Goal: Information Seeking & Learning: Learn about a topic

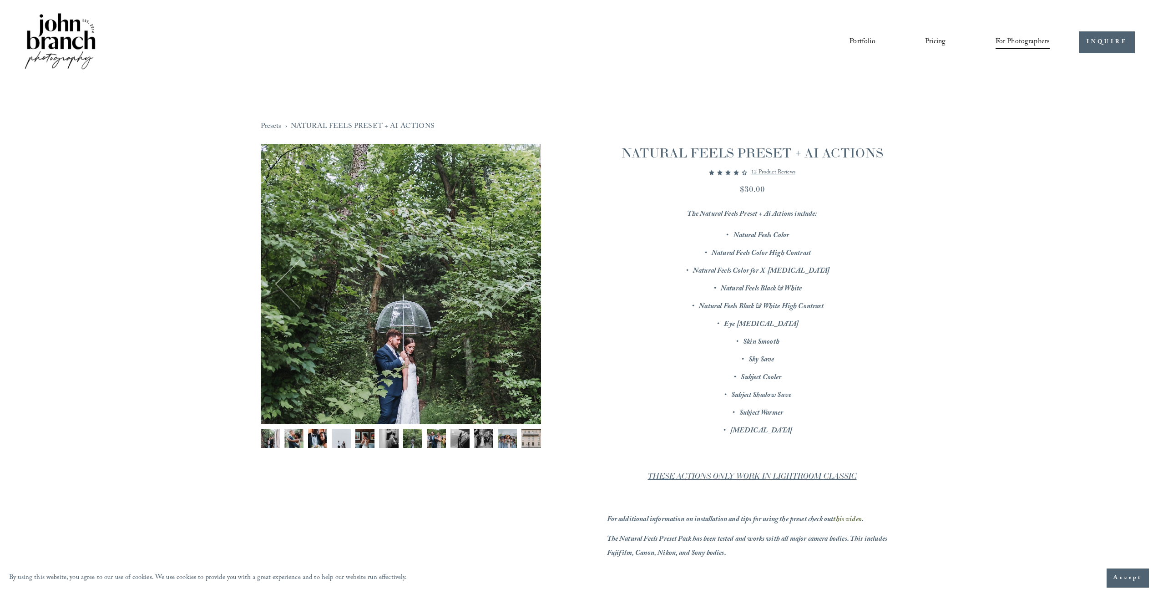
click at [761, 170] on p "12 product reviews" at bounding box center [773, 172] width 44 height 11
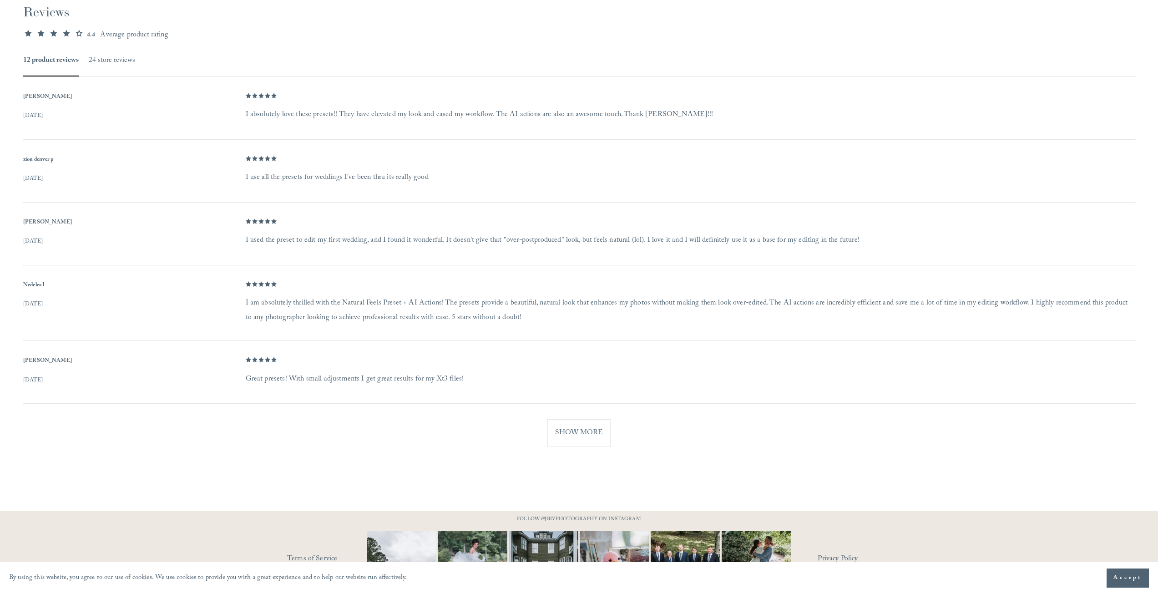
scroll to position [717, 0]
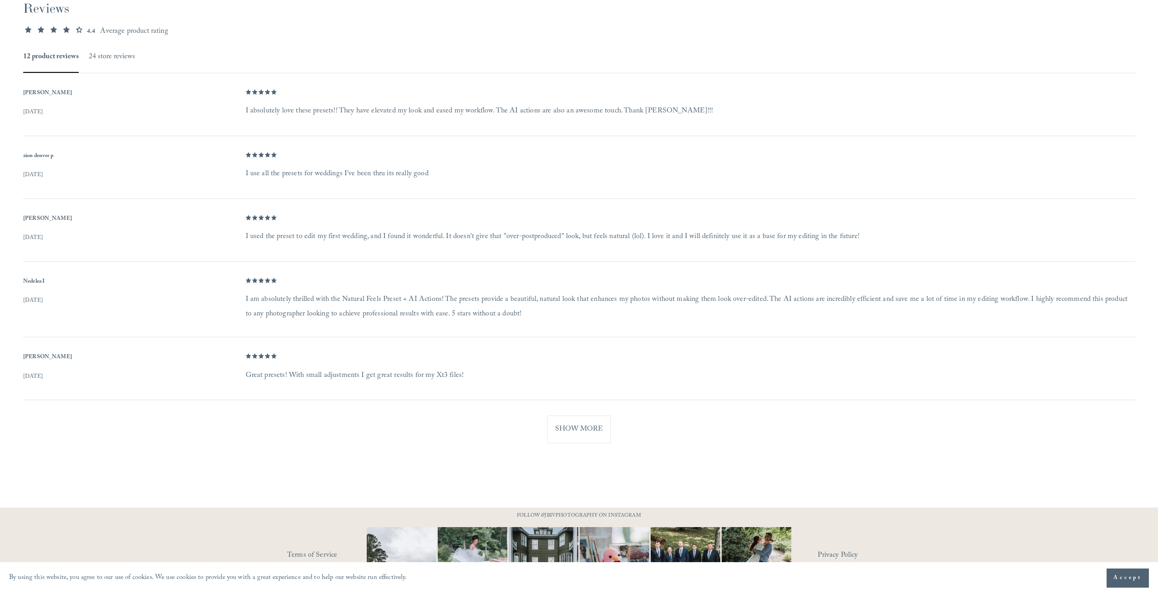
click at [603, 424] on button "Show More" at bounding box center [578, 429] width 63 height 28
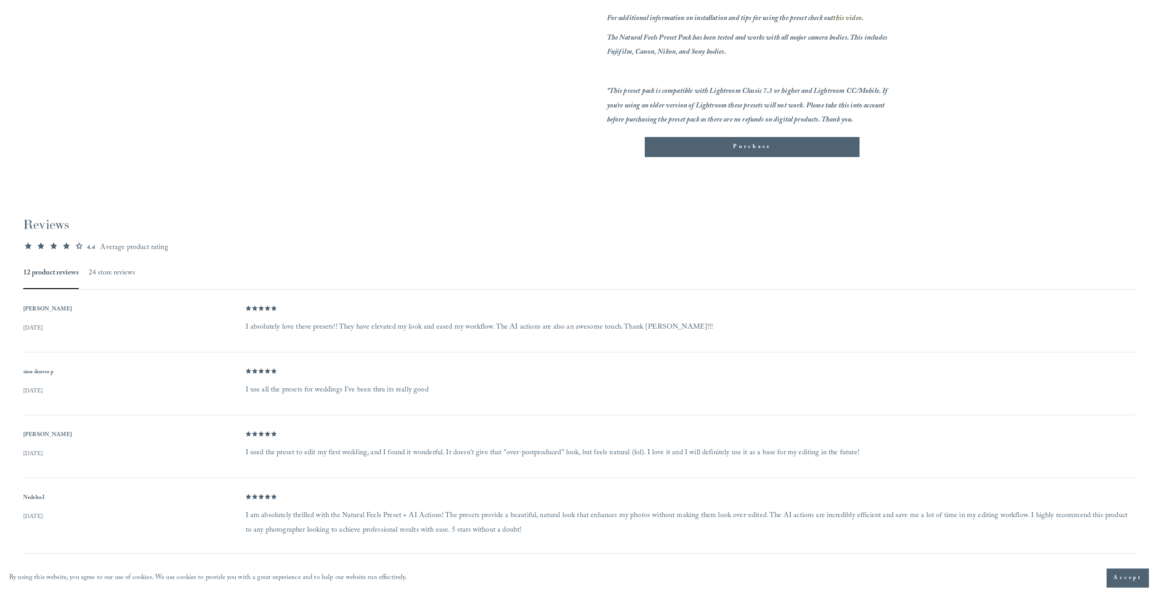
scroll to position [444, 0]
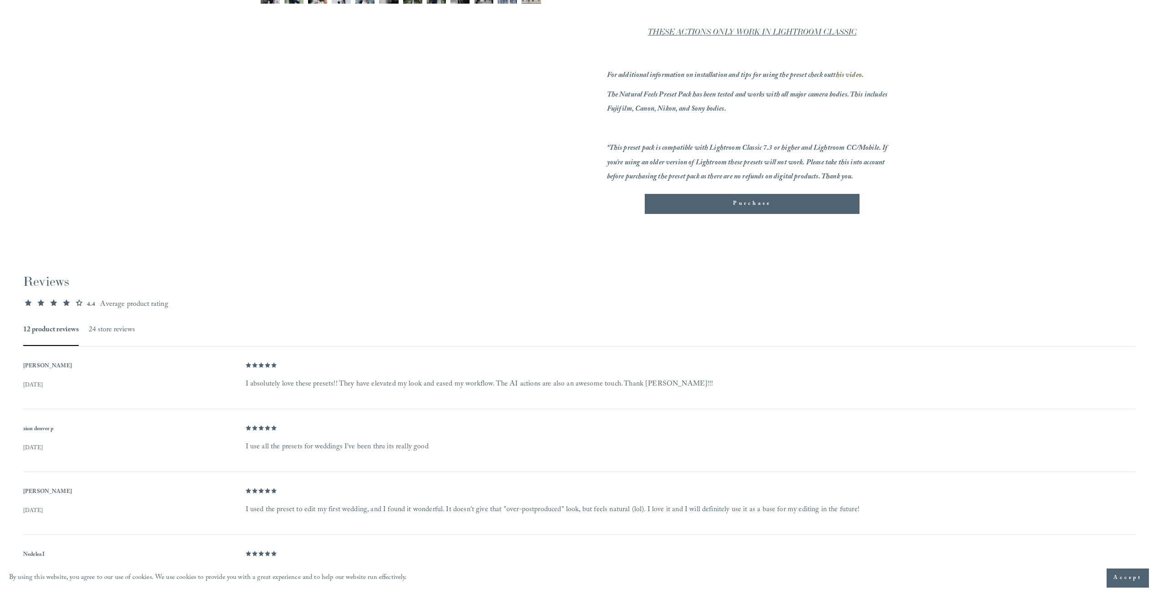
click at [119, 335] on button "24 store reviews" at bounding box center [112, 330] width 46 height 13
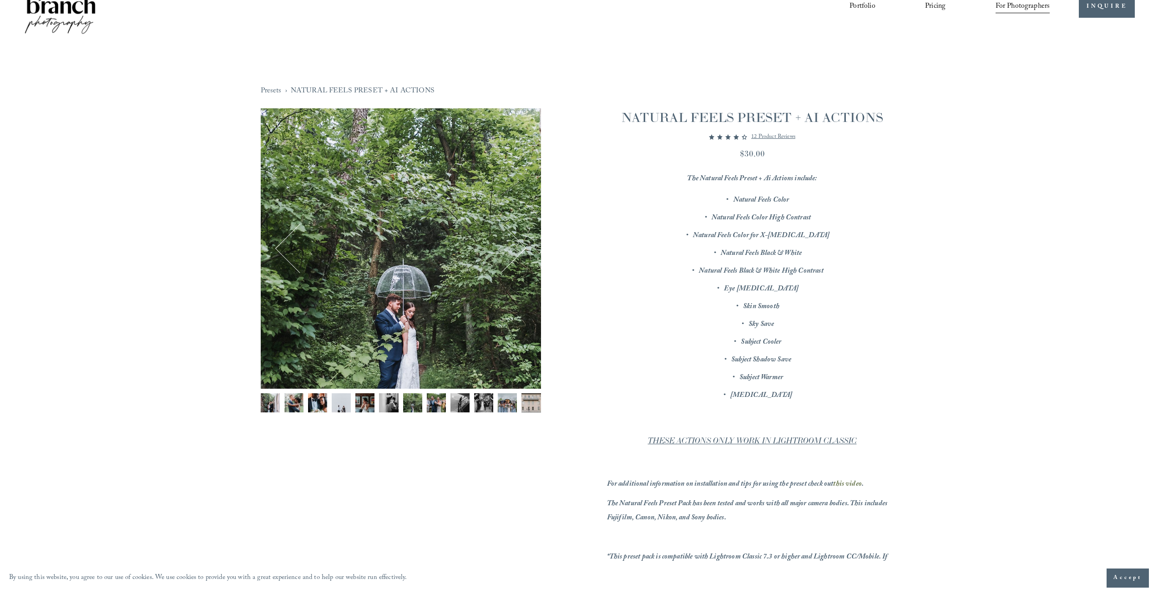
scroll to position [35, 0]
click at [514, 246] on button "Next" at bounding box center [502, 250] width 44 height 44
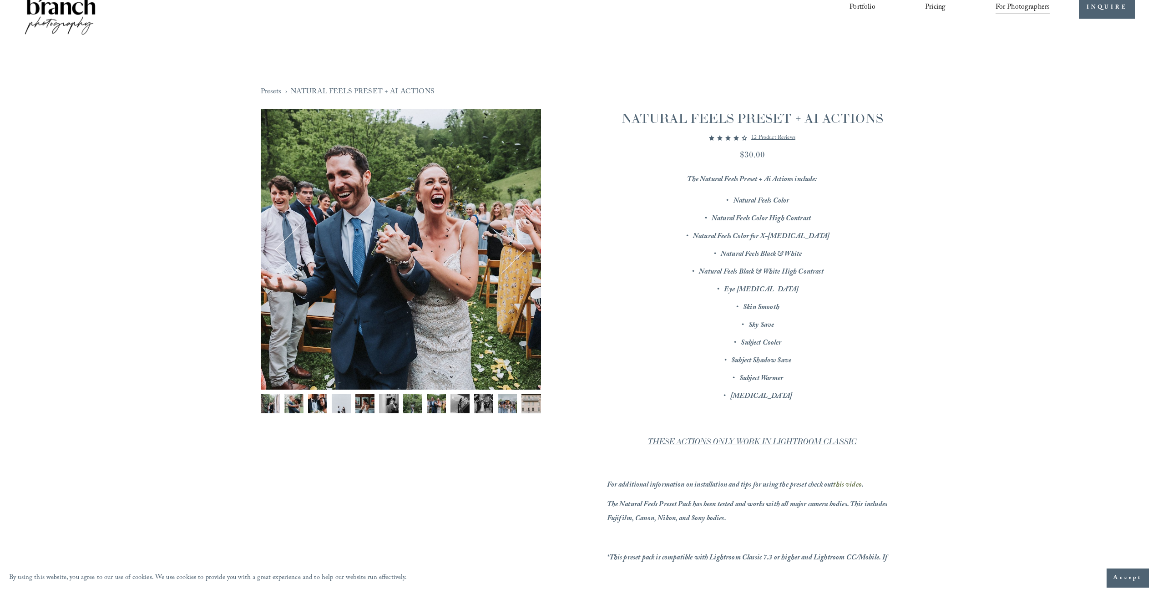
scroll to position [0, 0]
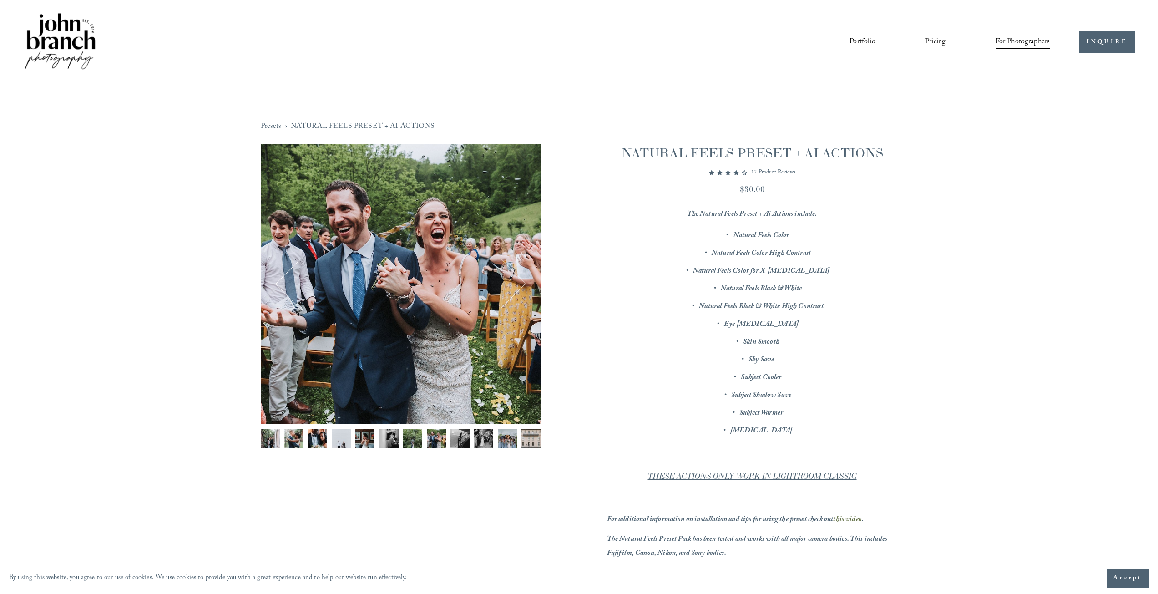
click at [521, 279] on button "Next" at bounding box center [502, 284] width 44 height 44
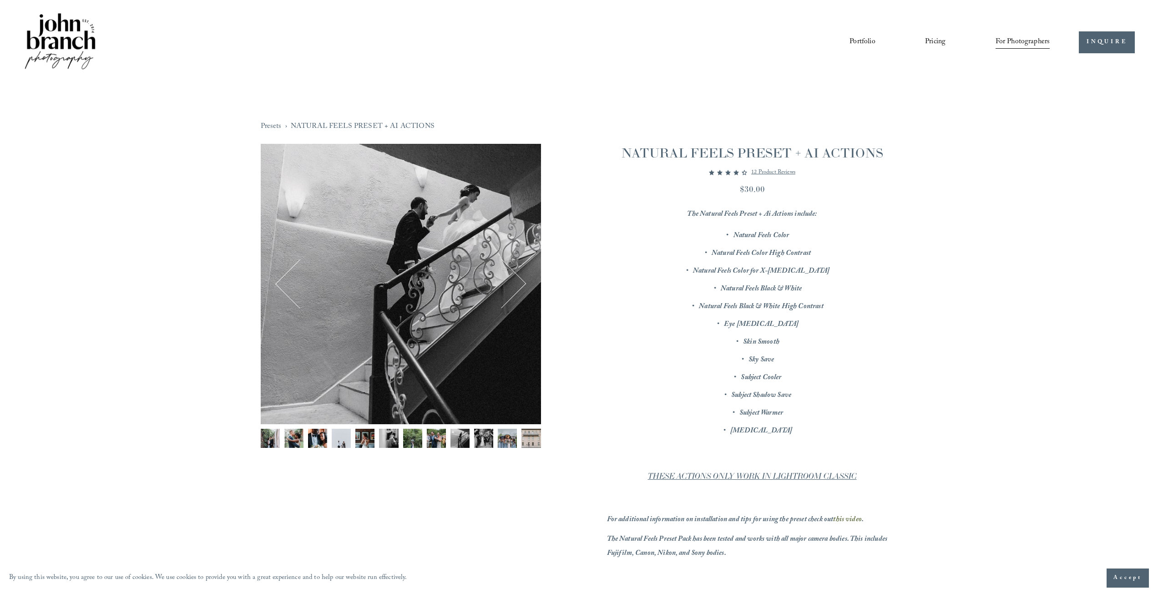
click at [521, 279] on button "Next" at bounding box center [502, 284] width 44 height 44
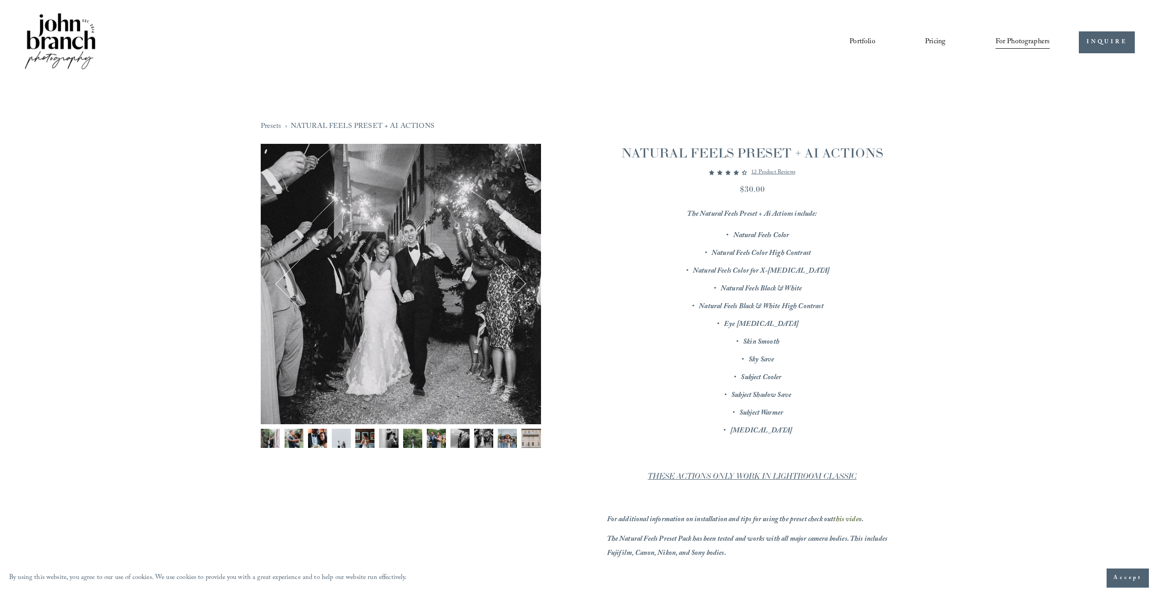
click at [521, 279] on button "Next" at bounding box center [502, 284] width 44 height 44
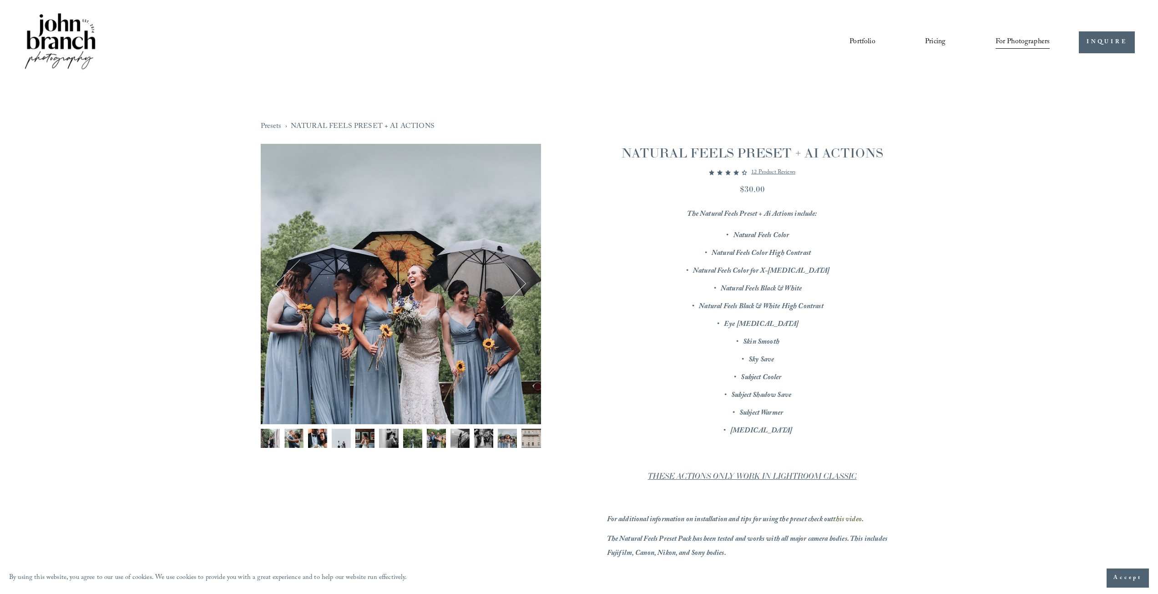
click at [521, 279] on button "Next" at bounding box center [502, 284] width 44 height 44
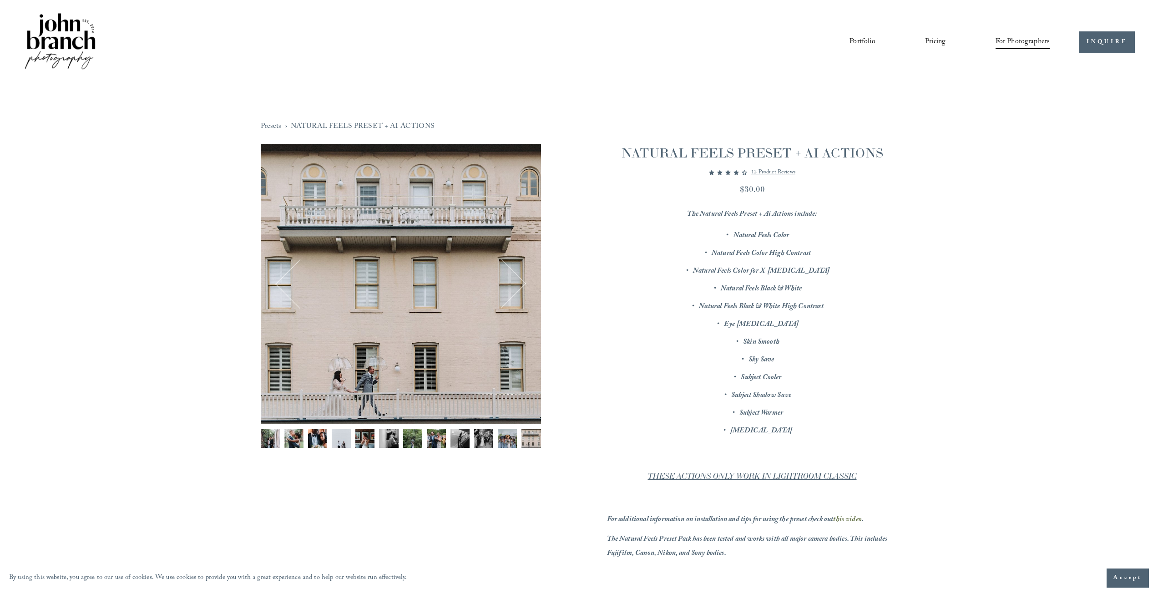
click at [521, 279] on button "Next" at bounding box center [502, 284] width 44 height 44
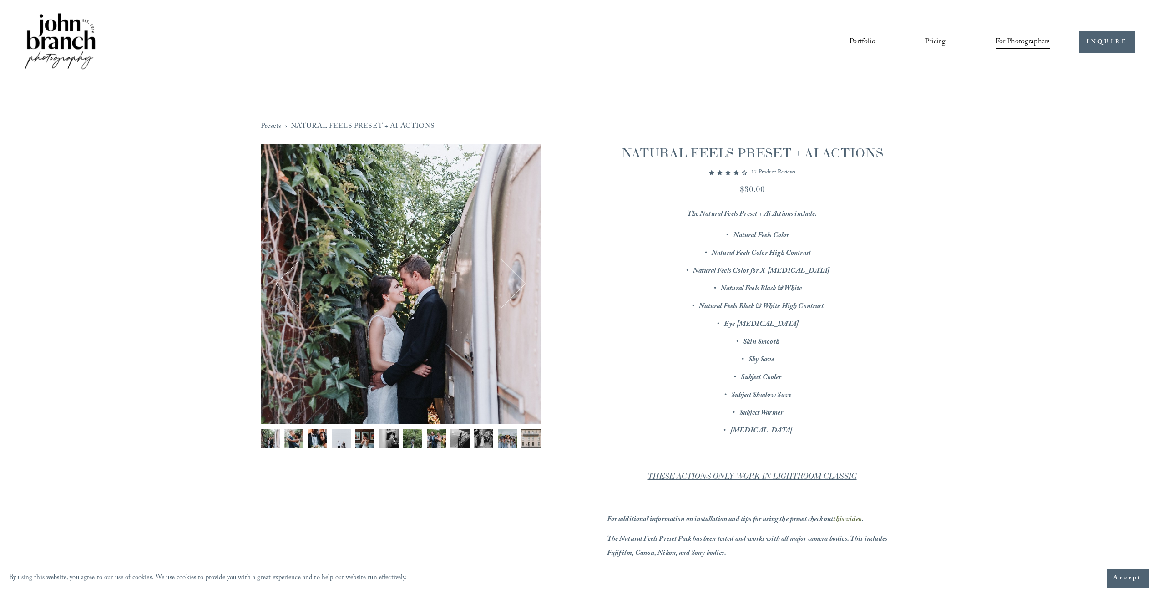
click at [521, 279] on button "Next" at bounding box center [502, 284] width 44 height 44
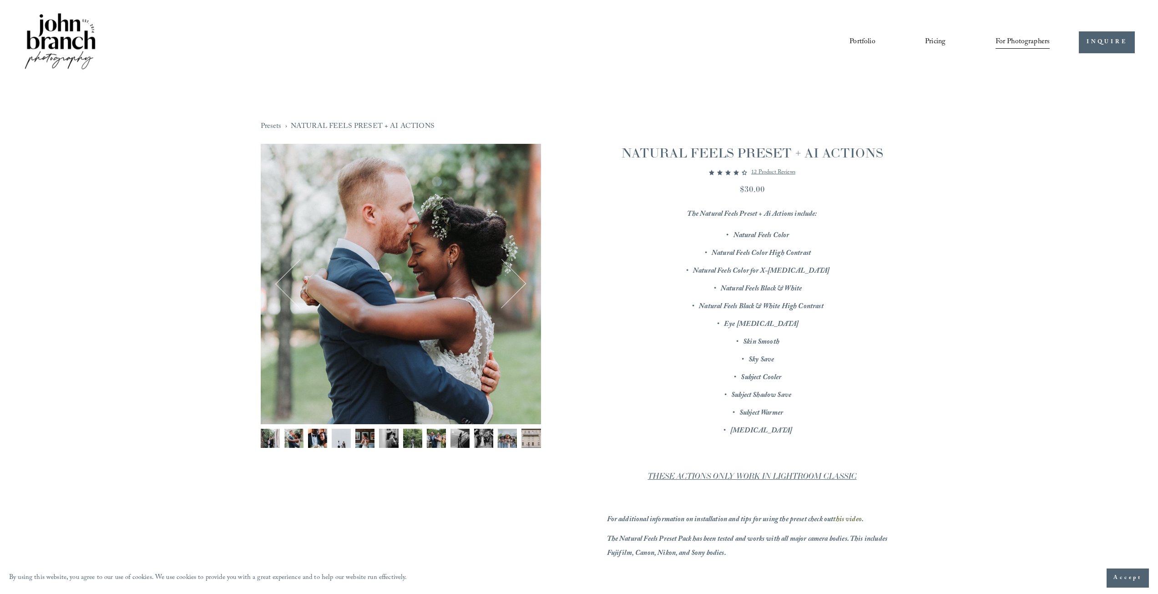
click at [521, 279] on button "Next" at bounding box center [502, 284] width 44 height 44
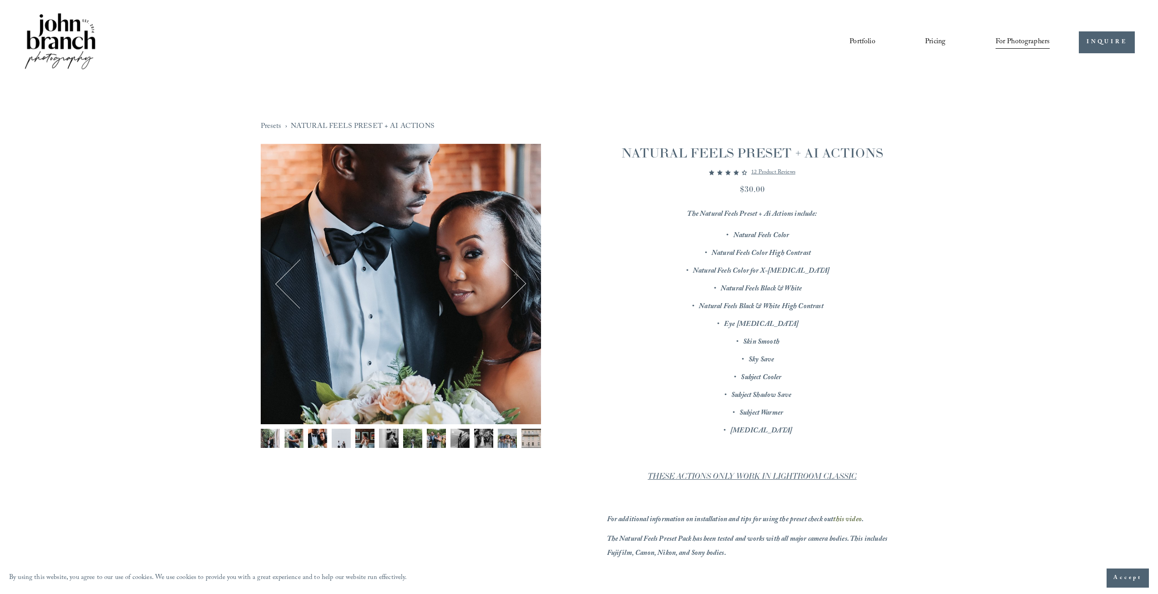
click at [521, 279] on button "Next" at bounding box center [502, 284] width 44 height 44
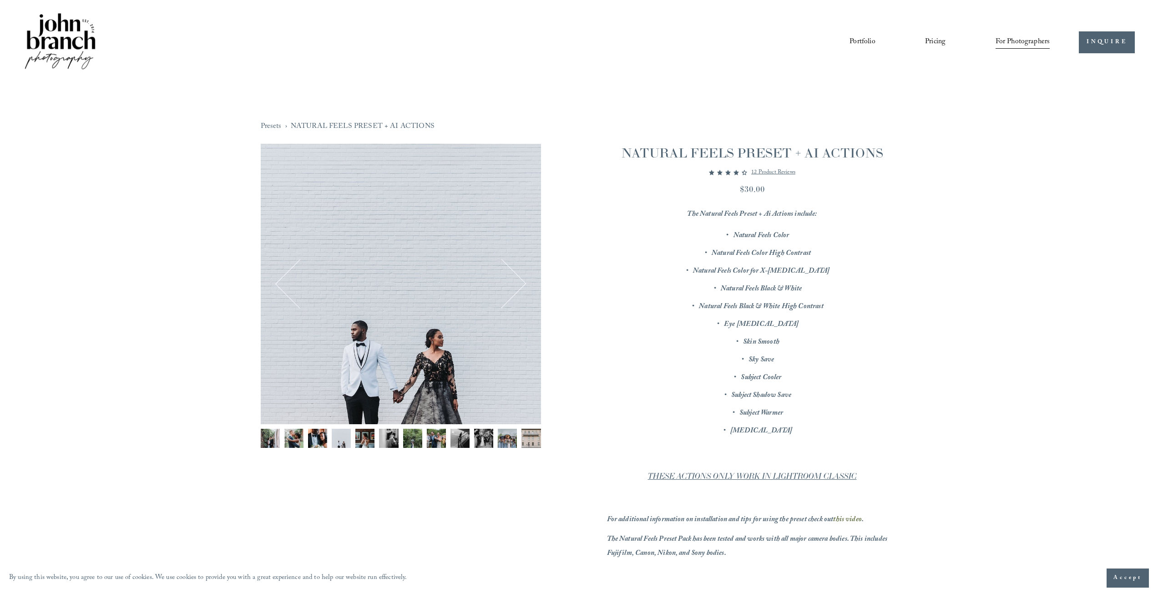
click at [521, 279] on button "Next" at bounding box center [502, 284] width 44 height 44
